Goal: Check status: Check status

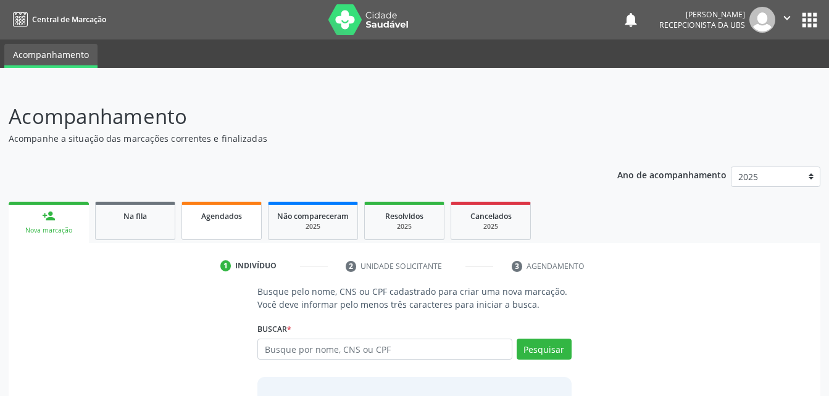
click at [210, 231] on link "Agendados" at bounding box center [221, 221] width 80 height 38
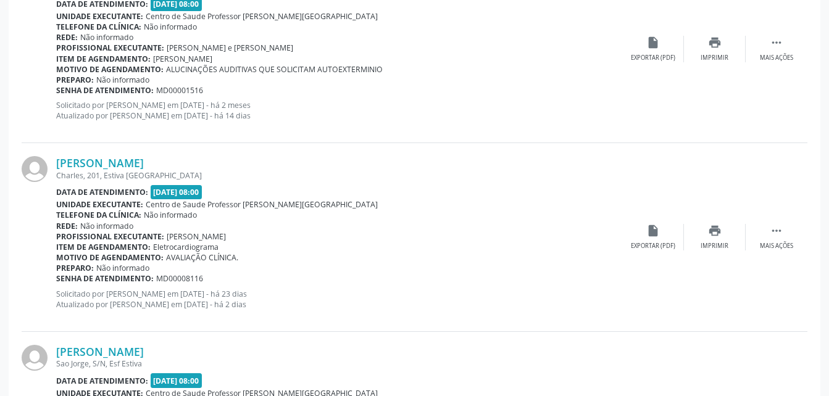
scroll to position [123, 0]
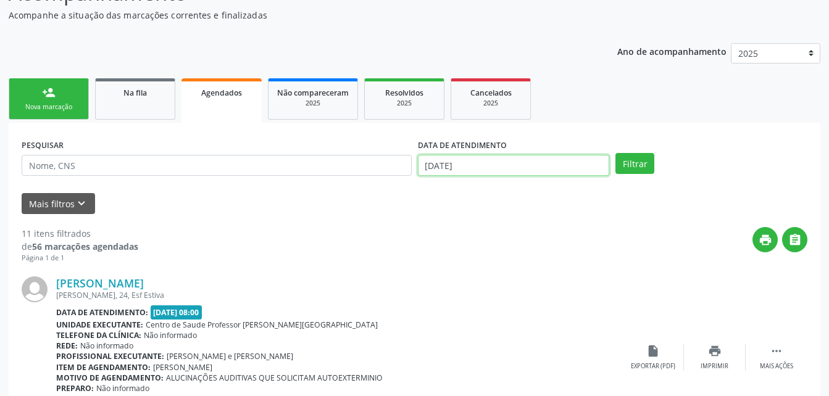
click at [505, 167] on input "[DATE]" at bounding box center [514, 165] width 192 height 21
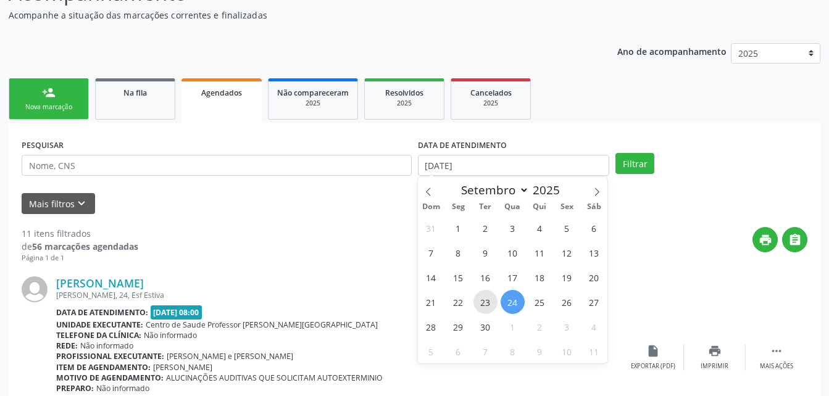
click at [486, 300] on span "23" at bounding box center [485, 302] width 24 height 24
type input "23/09/2025"
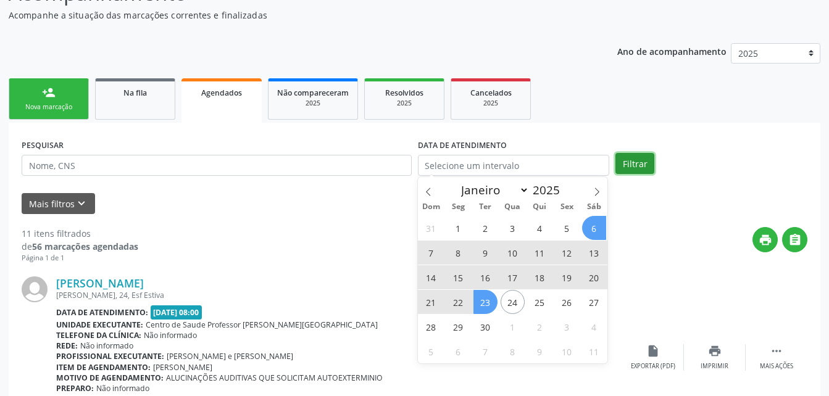
click at [634, 168] on button "Filtrar" at bounding box center [634, 163] width 39 height 21
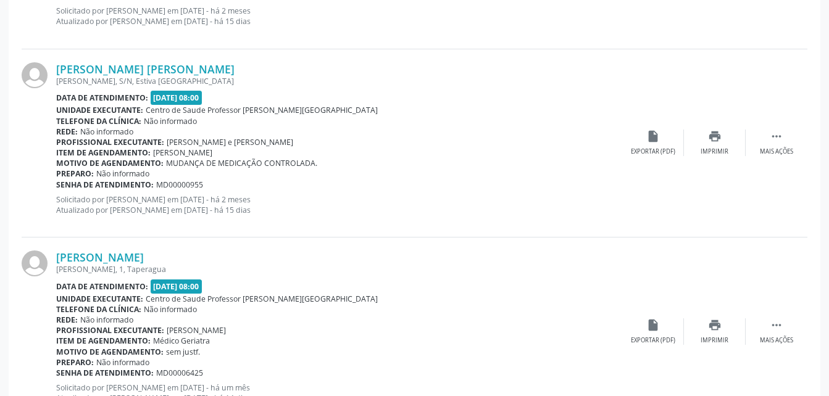
scroll to position [2862, 0]
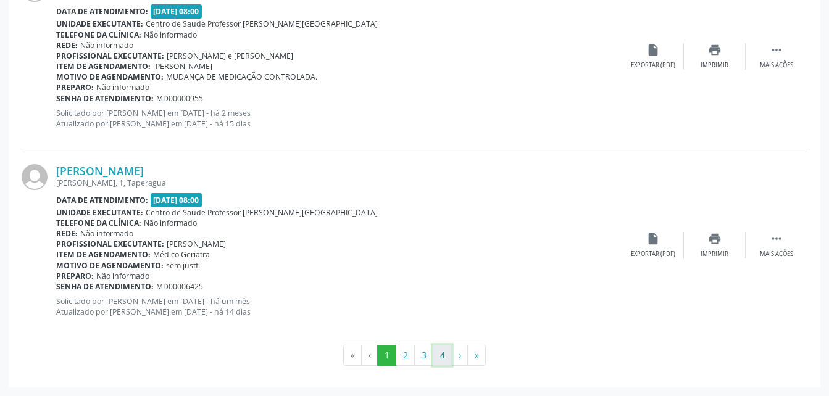
click at [439, 360] on button "4" at bounding box center [441, 355] width 19 height 21
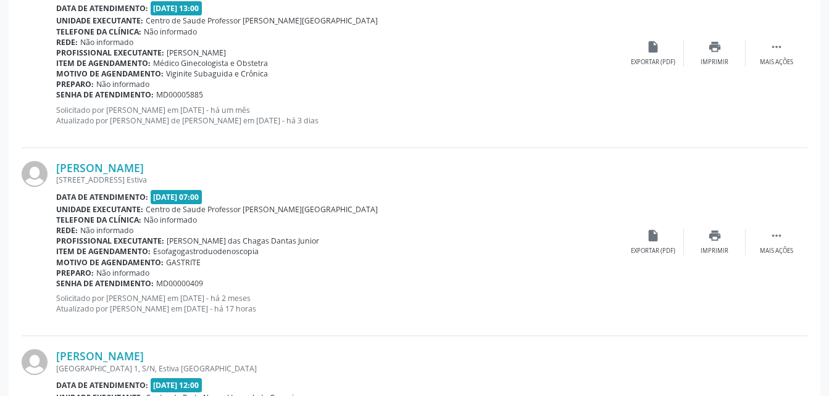
scroll to position [1985, 0]
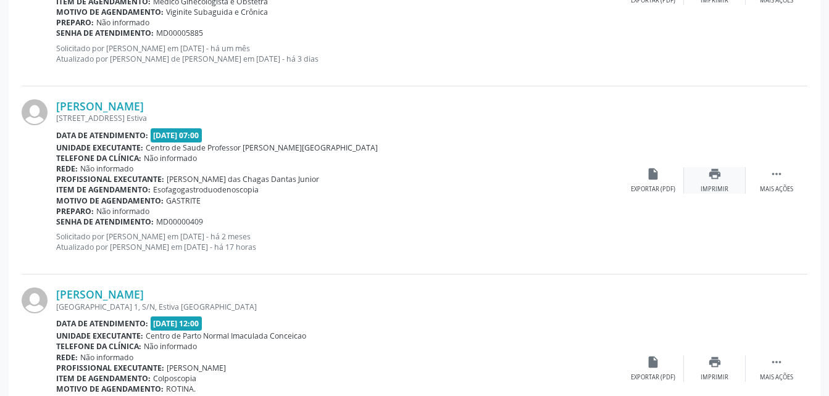
click at [709, 179] on icon "print" at bounding box center [715, 174] width 14 height 14
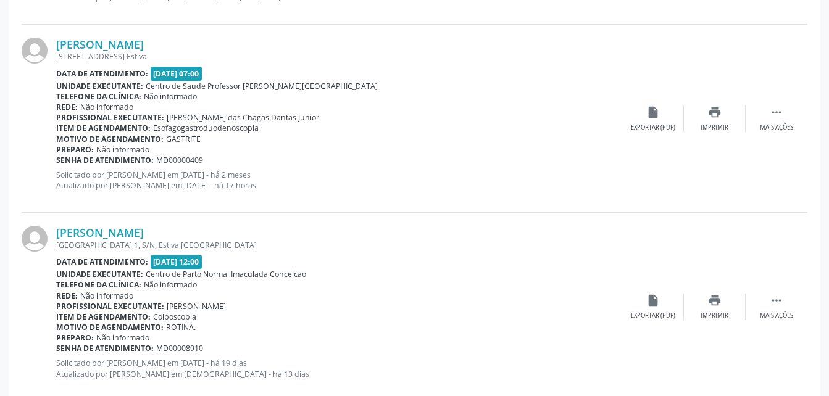
scroll to position [2109, 0]
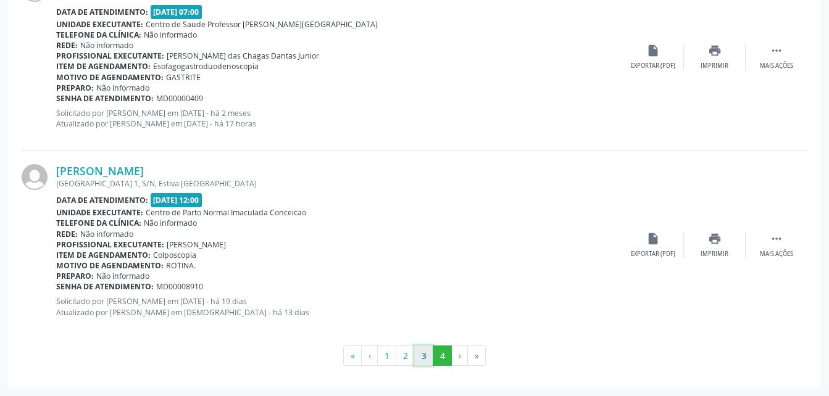
click at [426, 357] on button "3" at bounding box center [423, 355] width 19 height 21
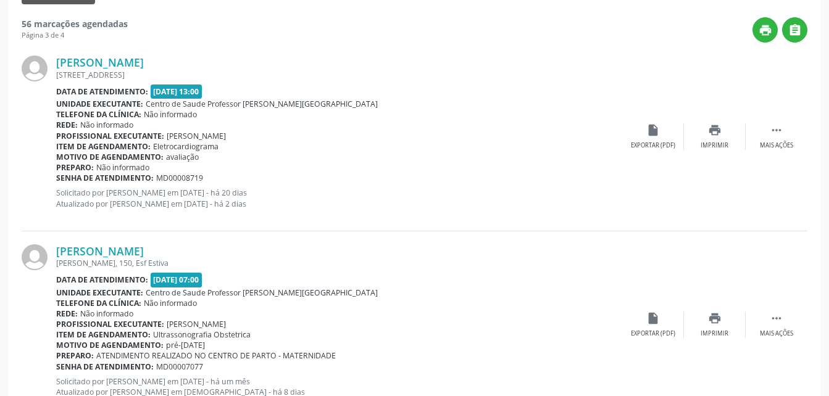
scroll to position [271, 0]
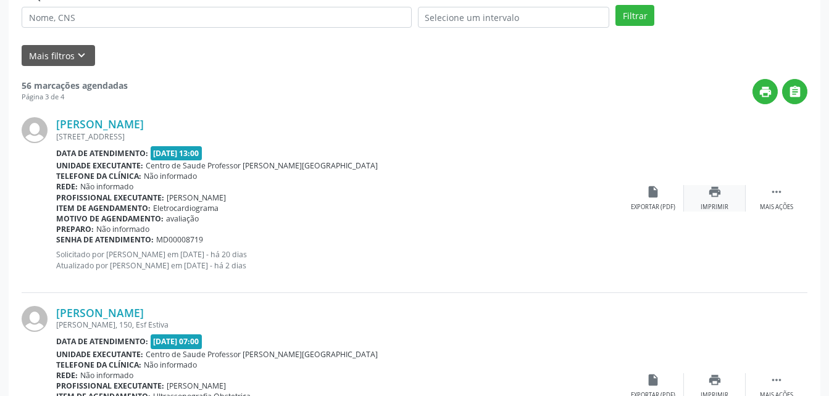
click at [715, 186] on icon "print" at bounding box center [715, 192] width 14 height 14
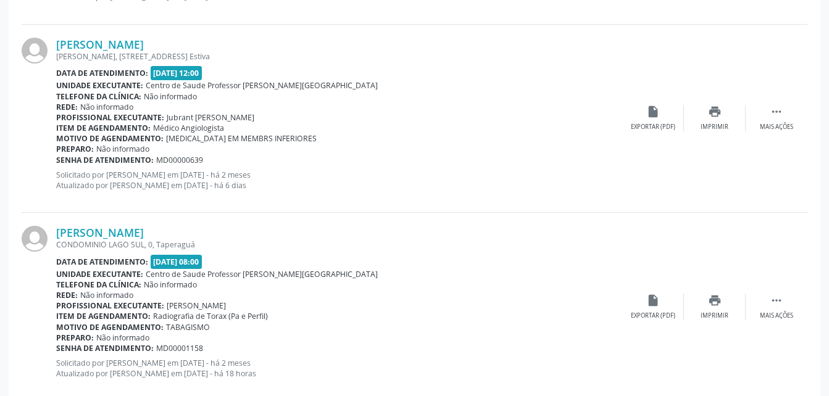
scroll to position [2862, 0]
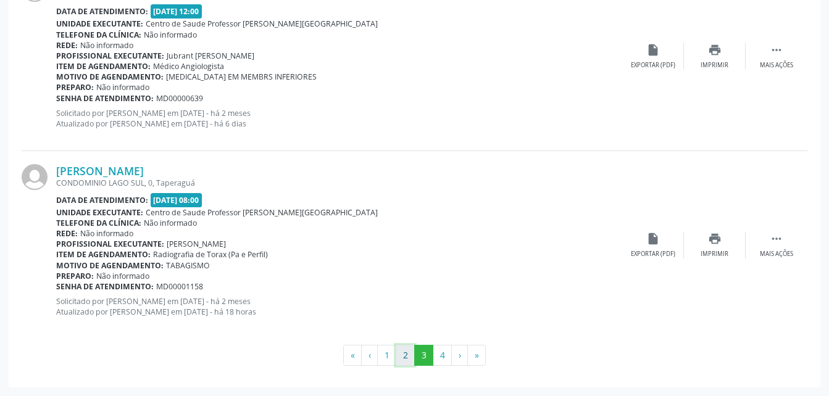
click at [402, 355] on button "2" at bounding box center [404, 355] width 19 height 21
click at [387, 352] on button "1" at bounding box center [386, 355] width 19 height 21
